Goal: Transaction & Acquisition: Download file/media

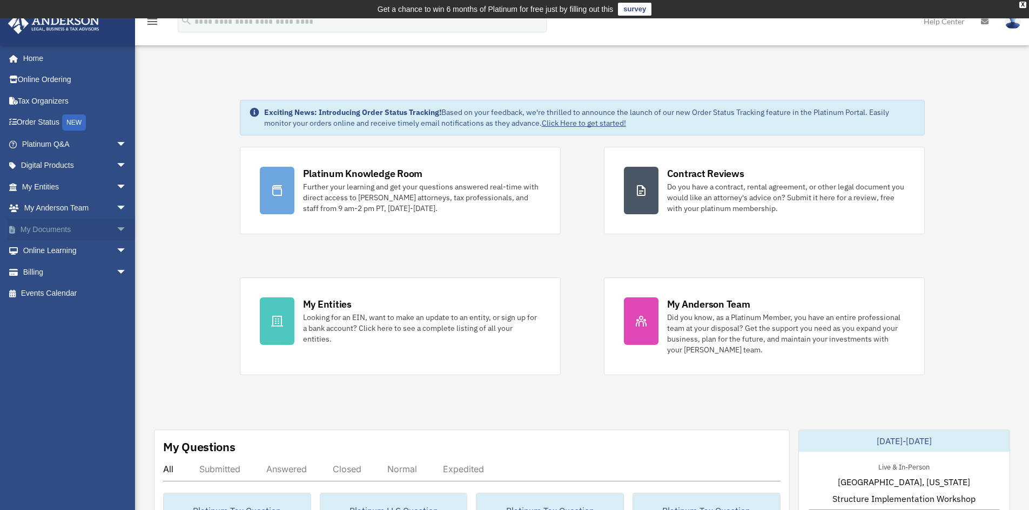
click at [40, 226] on link "My Documents arrow_drop_down" at bounding box center [76, 230] width 136 height 22
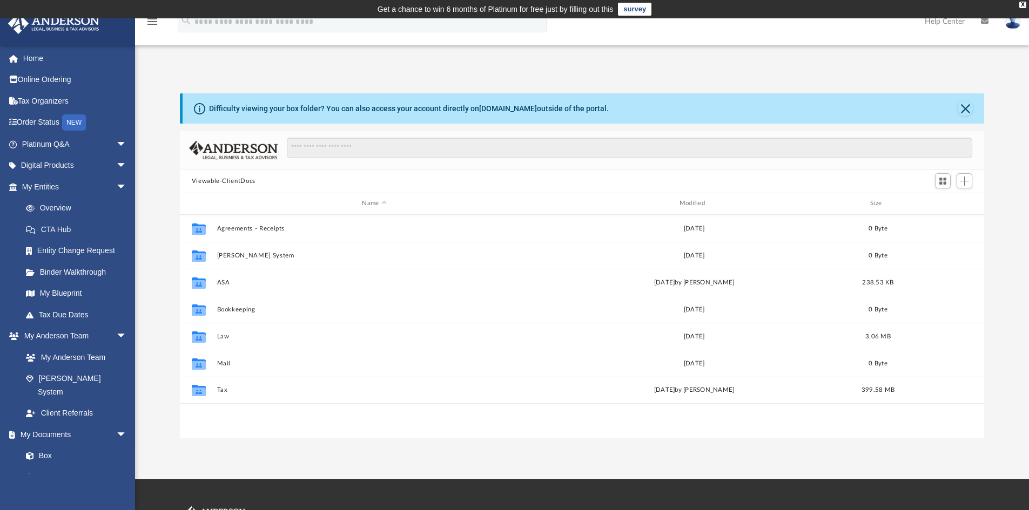
scroll to position [238, 796]
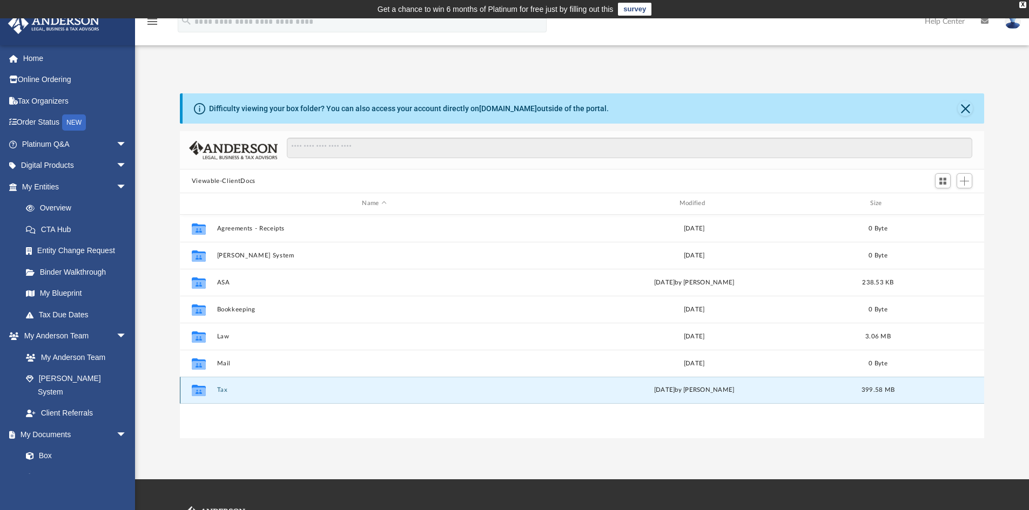
click at [219, 388] on button "Tax" at bounding box center [374, 390] width 315 height 7
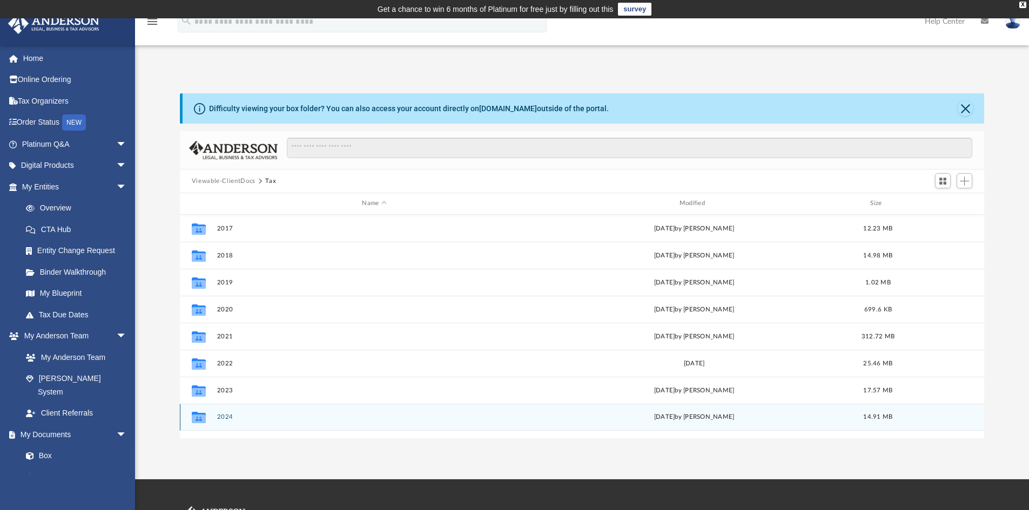
click at [227, 417] on button "2024" at bounding box center [374, 417] width 315 height 7
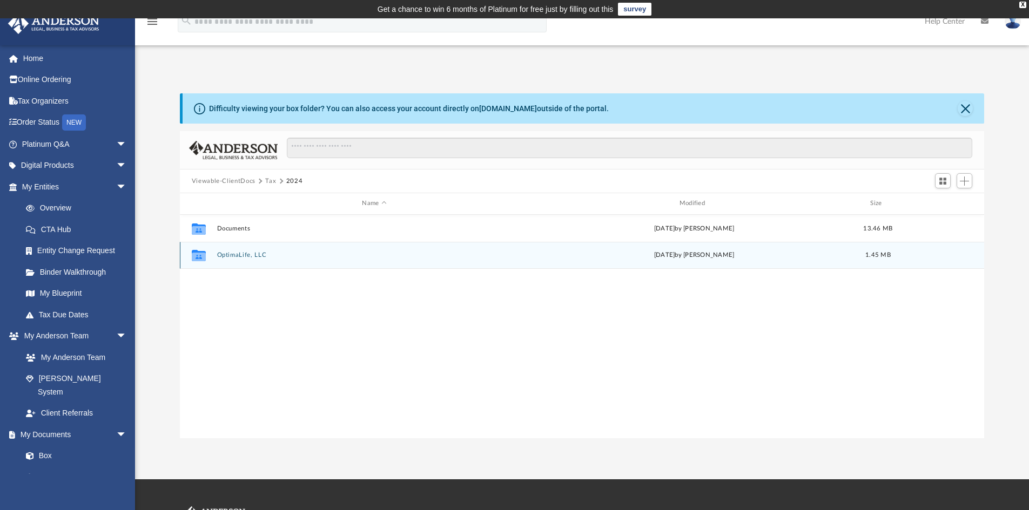
click at [240, 253] on button "OptimaLife, LLC" at bounding box center [374, 255] width 315 height 7
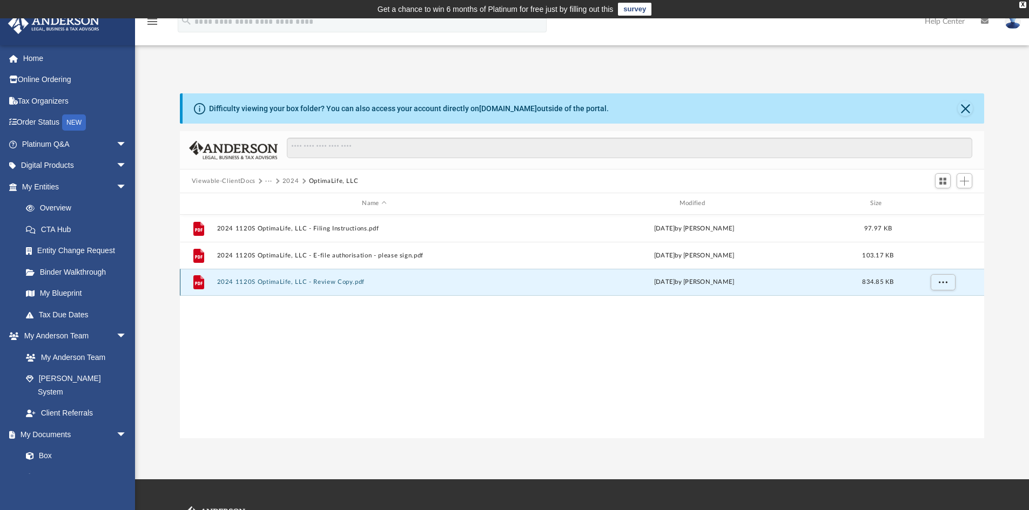
click at [244, 281] on button "2024 1120S OptimaLife, LLC - Review Copy.pdf" at bounding box center [374, 282] width 315 height 7
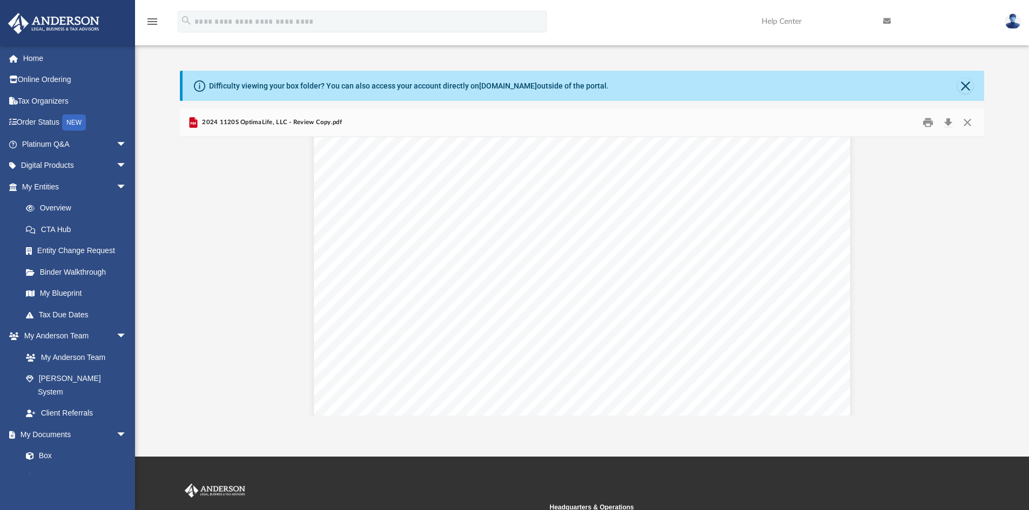
scroll to position [4049, 0]
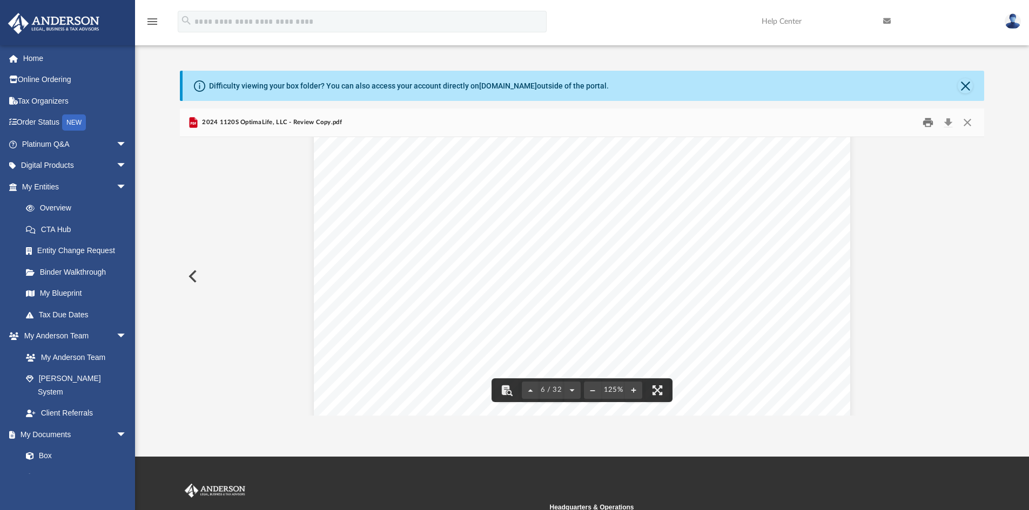
click at [929, 124] on button "Print" at bounding box center [928, 122] width 22 height 17
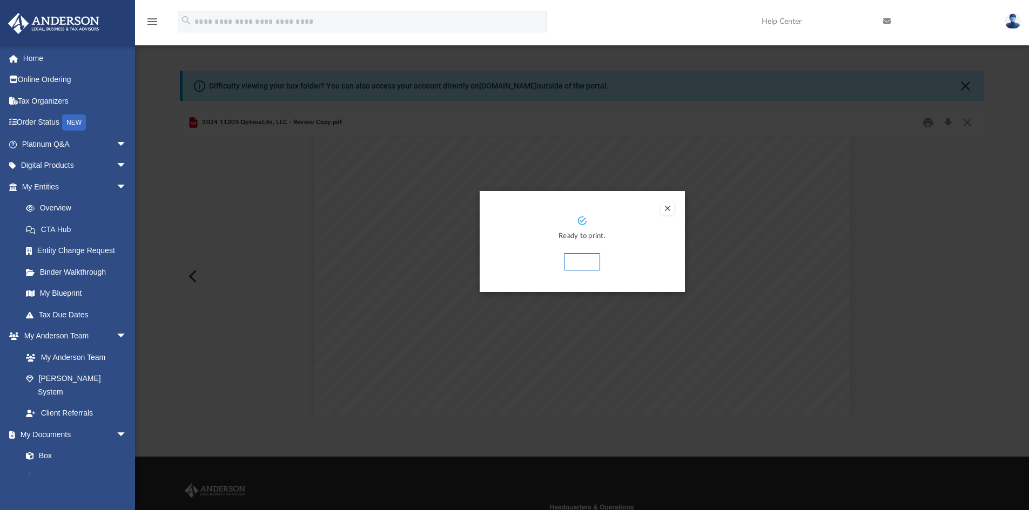
click at [577, 259] on button "Print" at bounding box center [582, 261] width 36 height 17
